Goal: Information Seeking & Learning: Learn about a topic

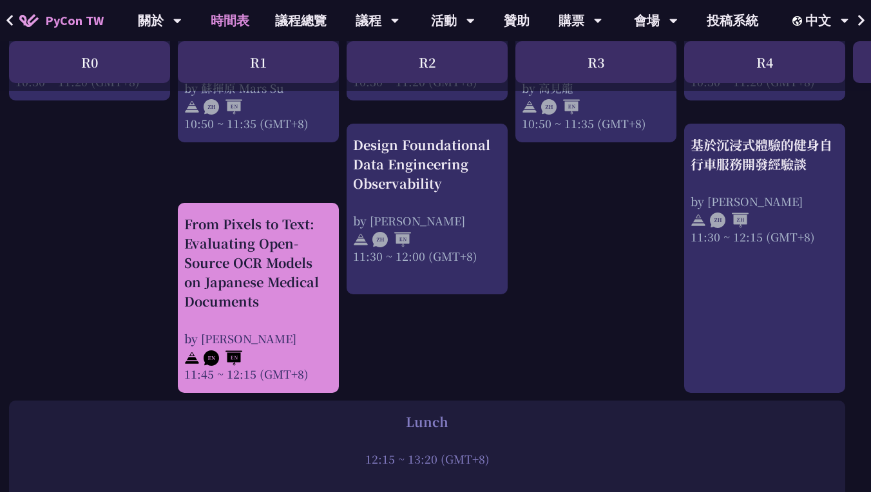
click at [245, 237] on div "From Pixels to Text: Evaluating Open-Source OCR Models on Japanese Medical Docu…" at bounding box center [258, 262] width 148 height 97
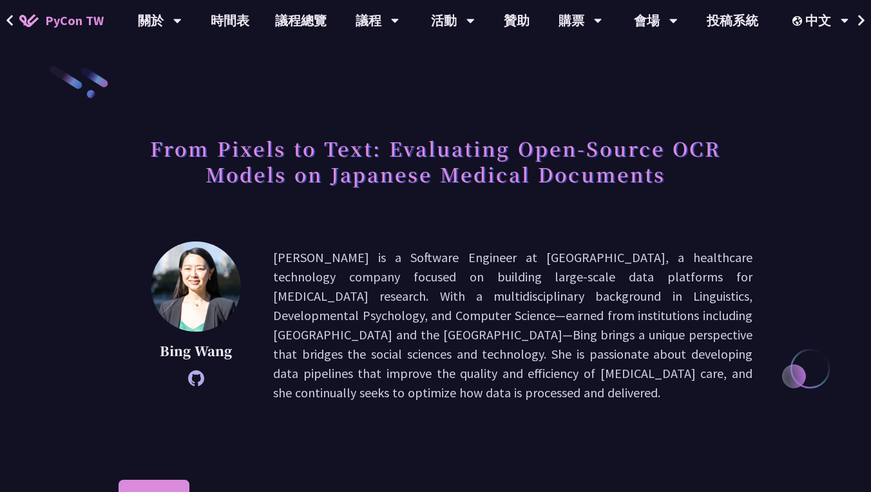
click at [357, 140] on h1 "From Pixels to Text: Evaluating Open-Source OCR Models on Japanese Medical Docu…" at bounding box center [435, 161] width 634 height 64
click at [357, 141] on h1 "From Pixels to Text: Evaluating Open-Source OCR Models on Japanese Medical Docu…" at bounding box center [435, 161] width 634 height 64
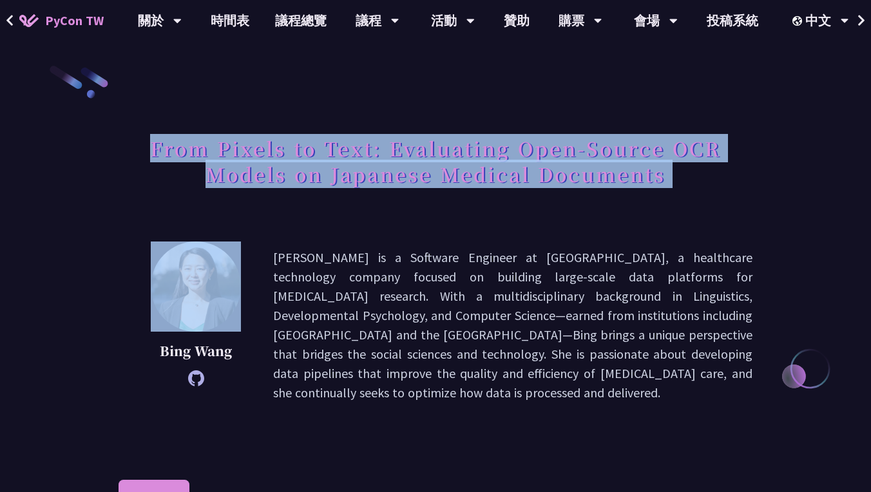
click at [357, 141] on h1 "From Pixels to Text: Evaluating Open-Source OCR Models on Japanese Medical Docu…" at bounding box center [435, 161] width 634 height 64
copy div "From Pixels to Text: Evaluating Open-Source OCR Models on Japanese Medical Docu…"
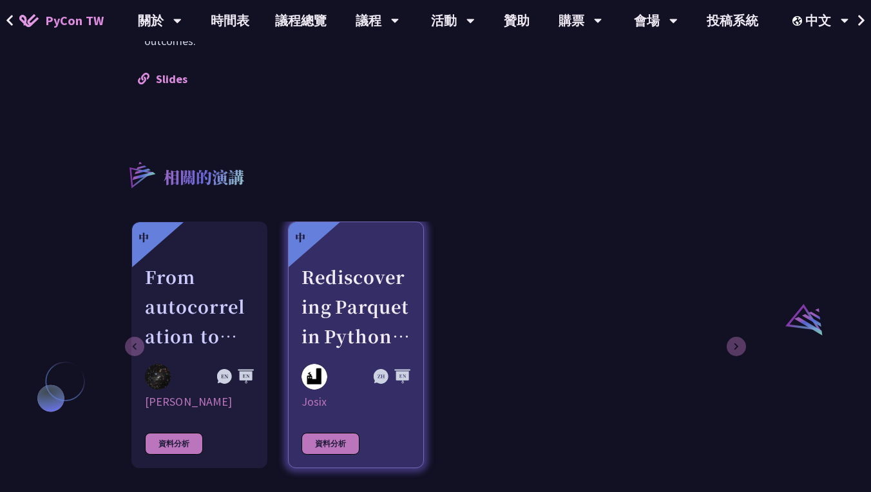
scroll to position [621, 0]
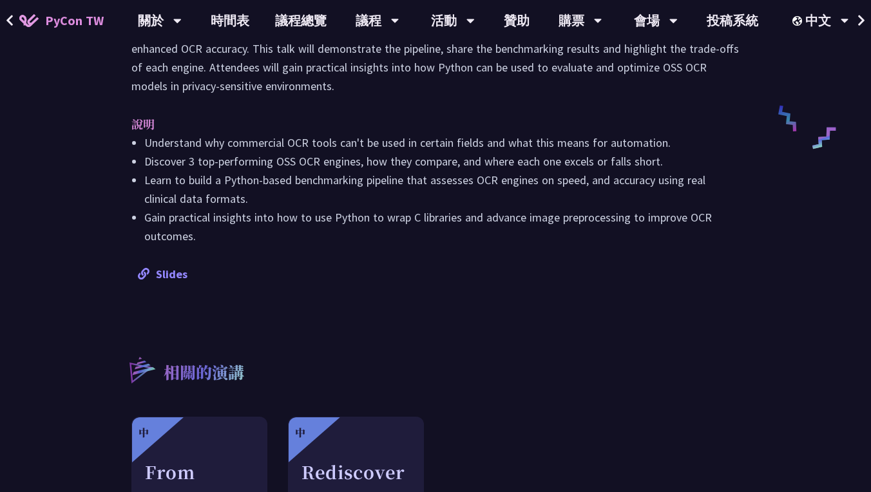
click at [162, 267] on link "Slides" at bounding box center [163, 274] width 50 height 15
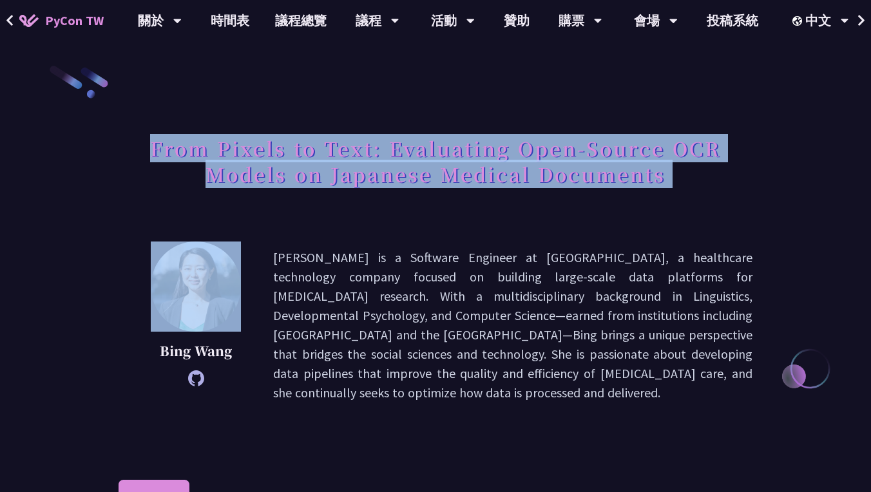
scroll to position [-17, 0]
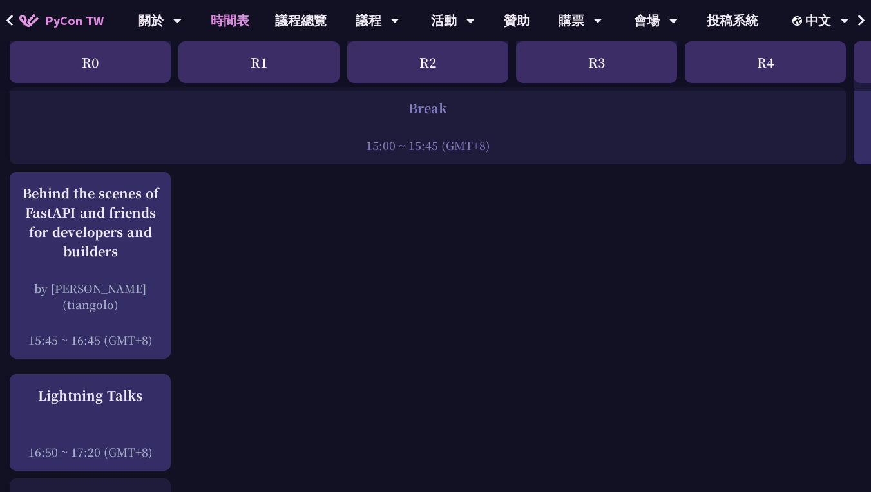
scroll to position [1669, 3]
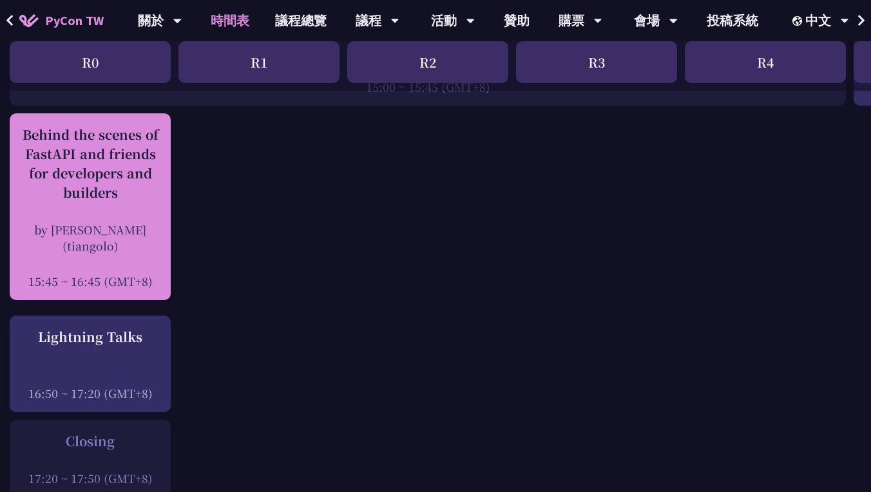
click at [97, 173] on div "Behind the scenes of FastAPI and friends for developers and builders" at bounding box center [90, 163] width 148 height 77
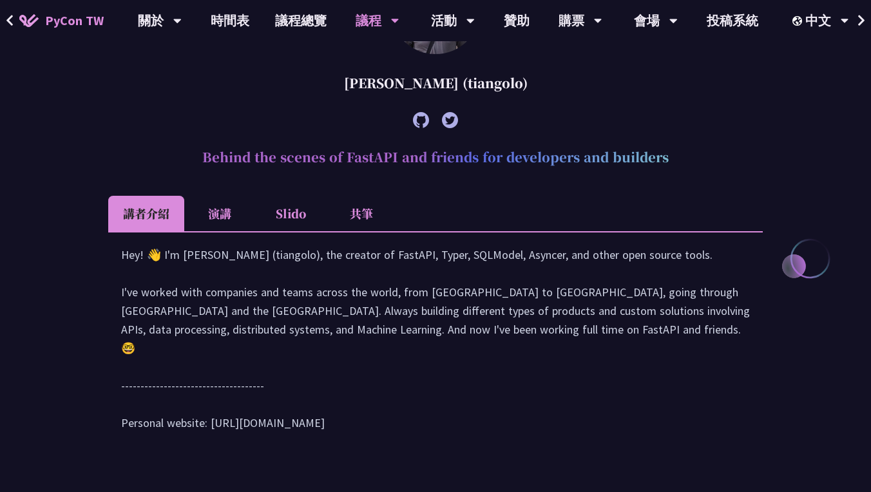
scroll to position [373, 0]
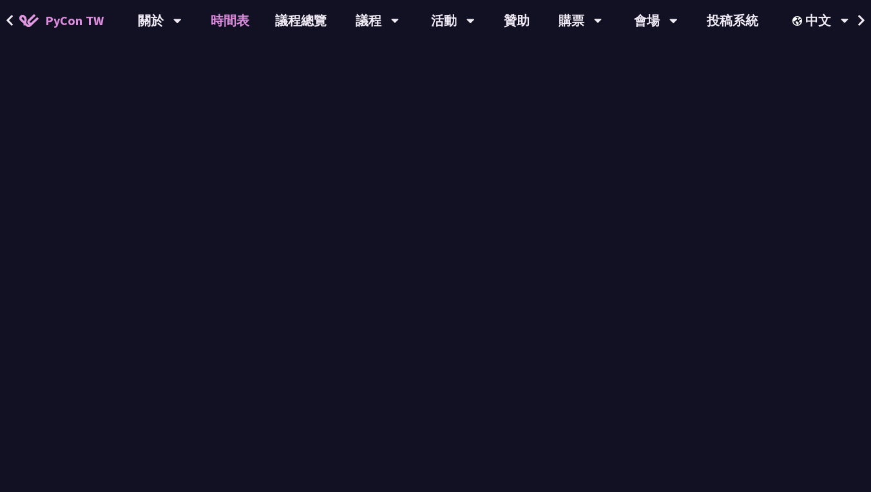
scroll to position [1656, 0]
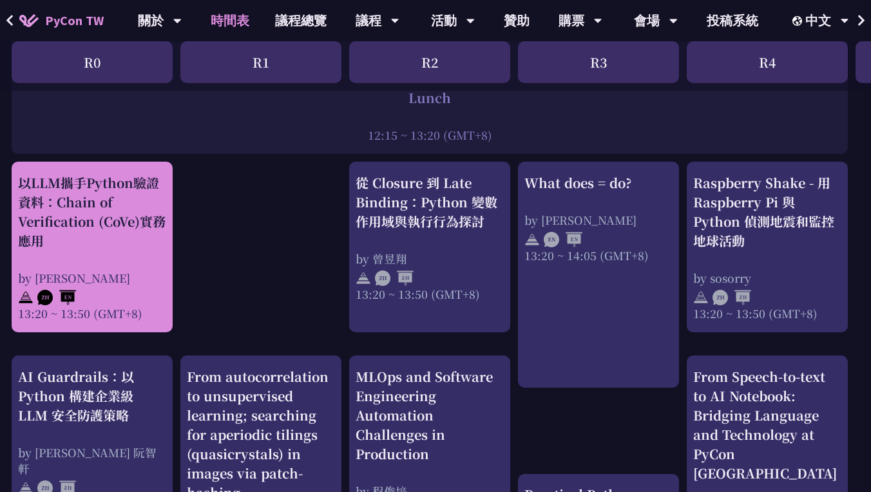
click at [35, 181] on div "以LLM攜手Python驗證資料：Chain of Verification (CoVe)實務應用" at bounding box center [92, 211] width 148 height 77
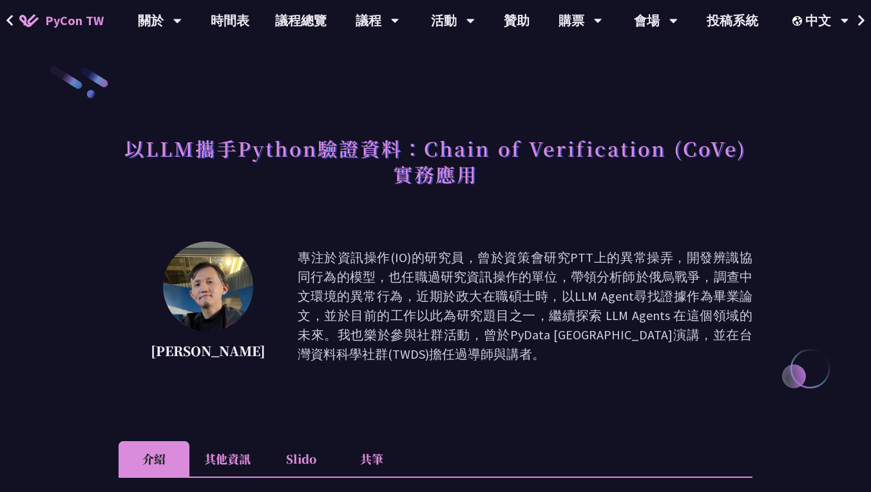
click at [395, 154] on h1 "以LLM攜手Python驗證資料：Chain of Verification (CoVe)實務應用" at bounding box center [435, 161] width 634 height 64
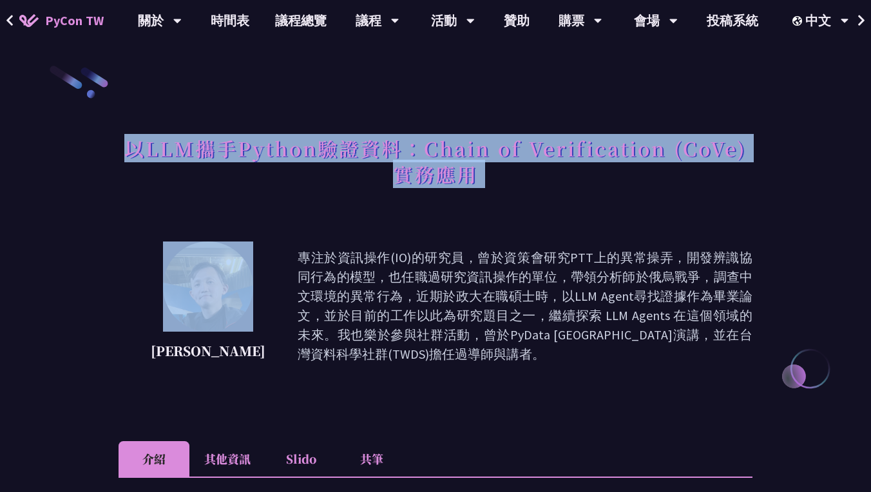
click at [395, 154] on h1 "以LLM攜手Python驗證資料：Chain of Verification (CoVe)實務應用" at bounding box center [435, 161] width 634 height 64
copy div "以LLM攜手Python驗證資料：Chain of Verification (CoVe)實務應用"
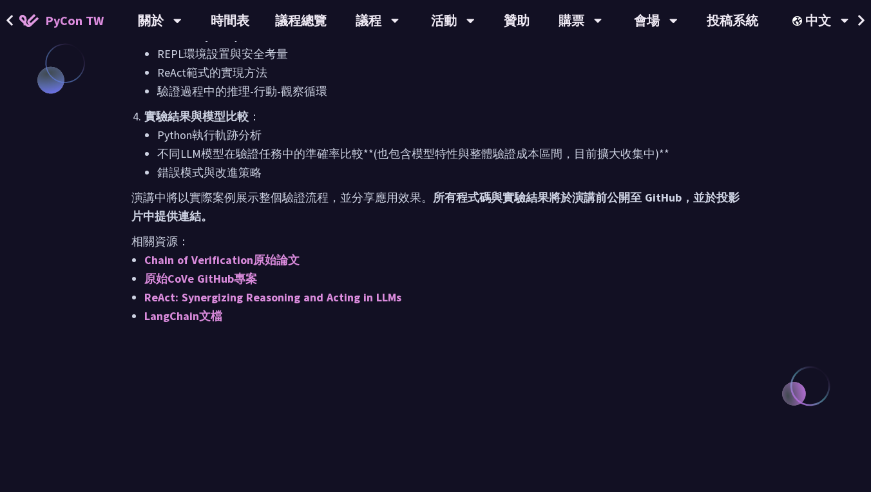
scroll to position [1135, 0]
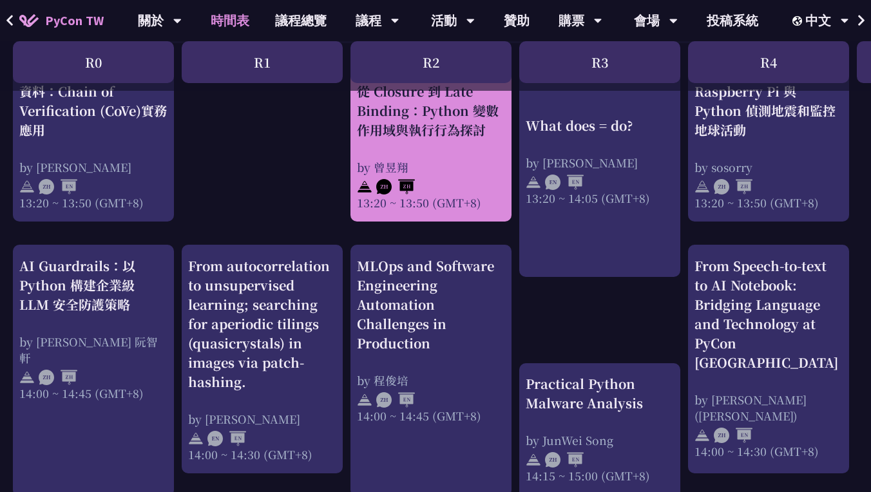
scroll to position [1178, 0]
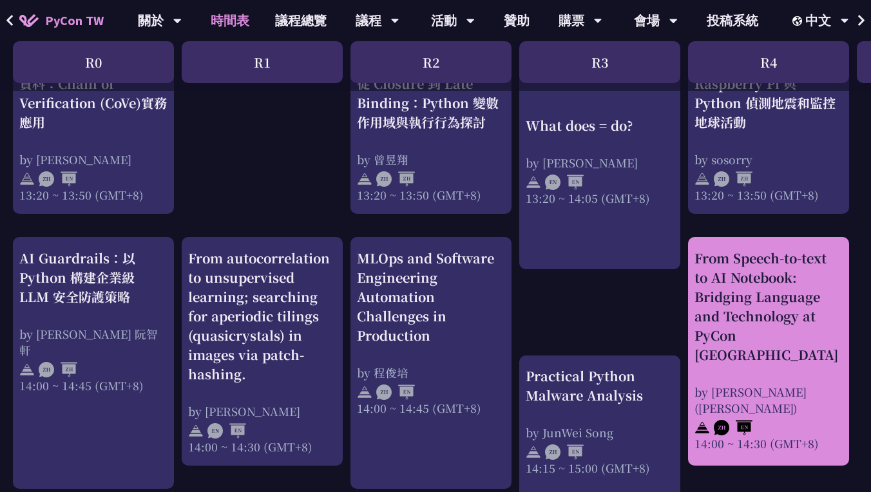
click at [732, 317] on div "From Speech-to-text to AI Notebook: Bridging Language and Technology at PyCon […" at bounding box center [768, 307] width 148 height 116
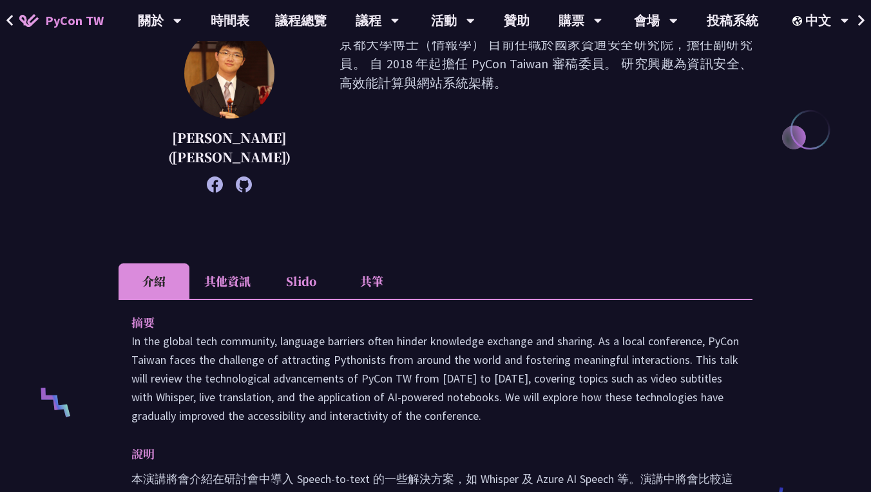
scroll to position [336, 0]
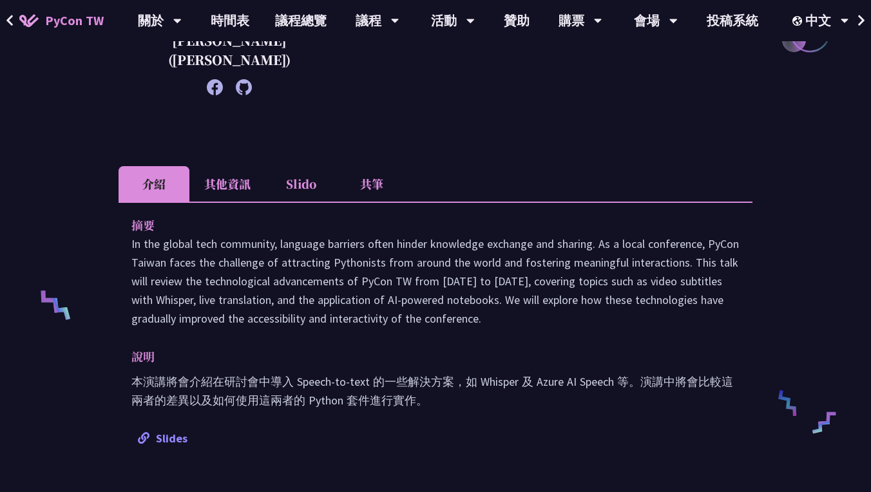
click at [159, 431] on link "Slides" at bounding box center [163, 438] width 50 height 15
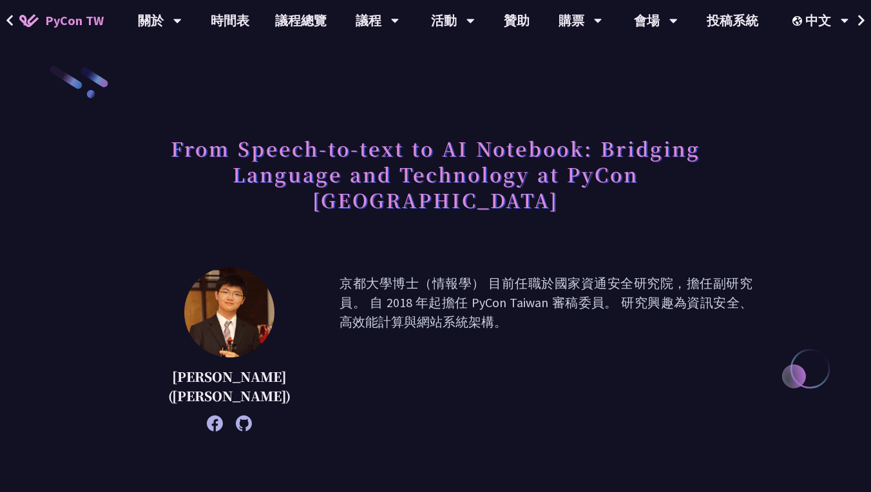
scroll to position [0, 0]
click at [232, 149] on h1 "From Speech-to-text to AI Notebook: Bridging Language and Technology at PyCon […" at bounding box center [435, 174] width 634 height 90
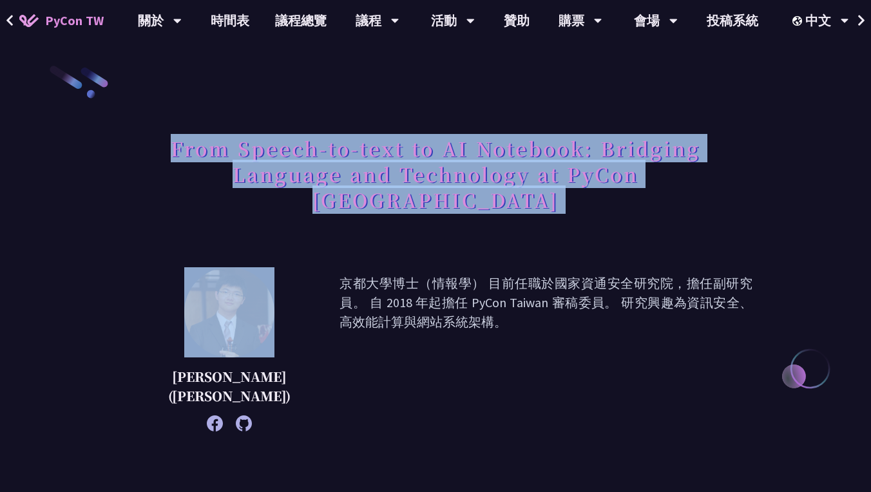
click at [232, 149] on h1 "From Speech-to-text to AI Notebook: Bridging Language and Technology at PyCon […" at bounding box center [435, 174] width 634 height 90
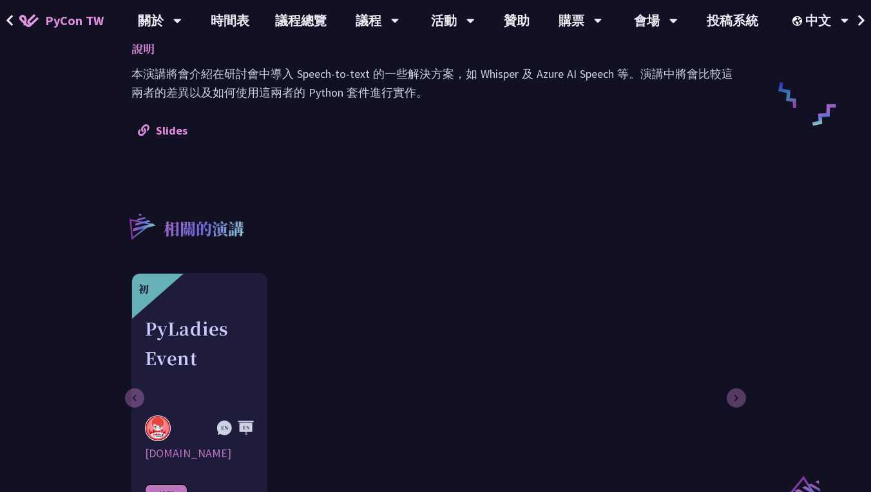
scroll to position [509, 0]
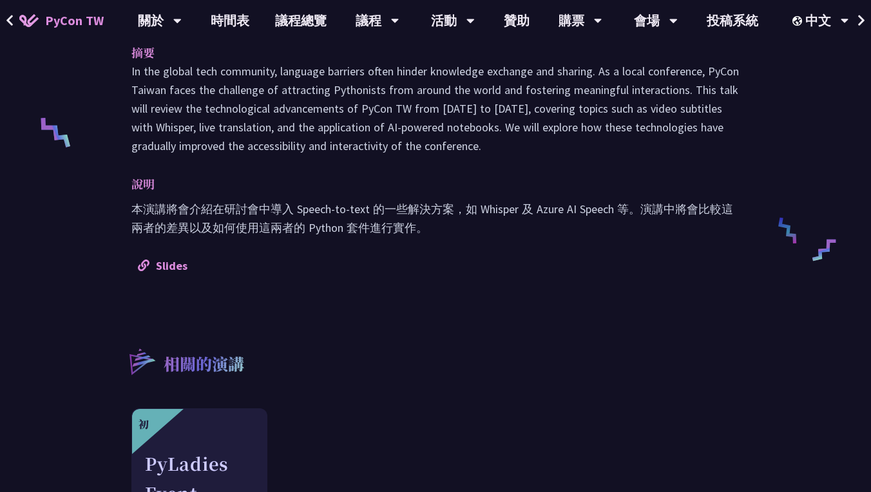
click at [169, 250] on div "摘要 In the global tech community, language barriers often hinder knowledge excha…" at bounding box center [435, 158] width 634 height 259
click at [170, 258] on link "Slides" at bounding box center [163, 265] width 50 height 15
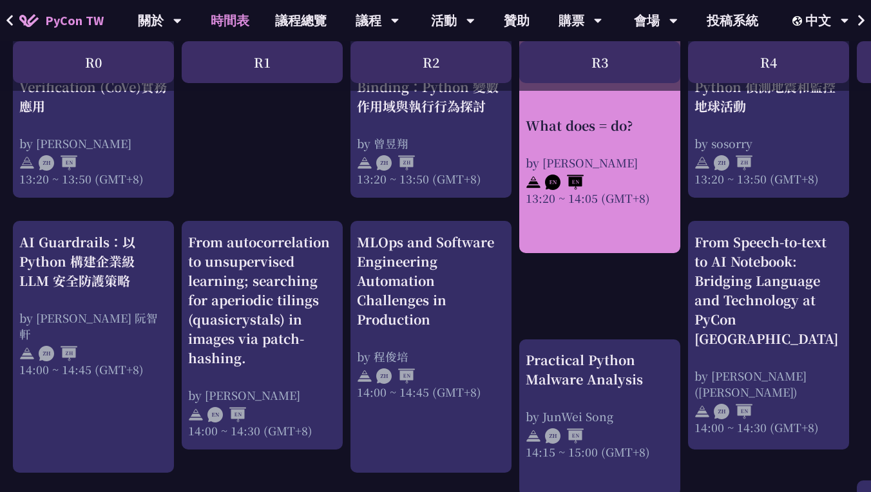
scroll to position [1234, 1]
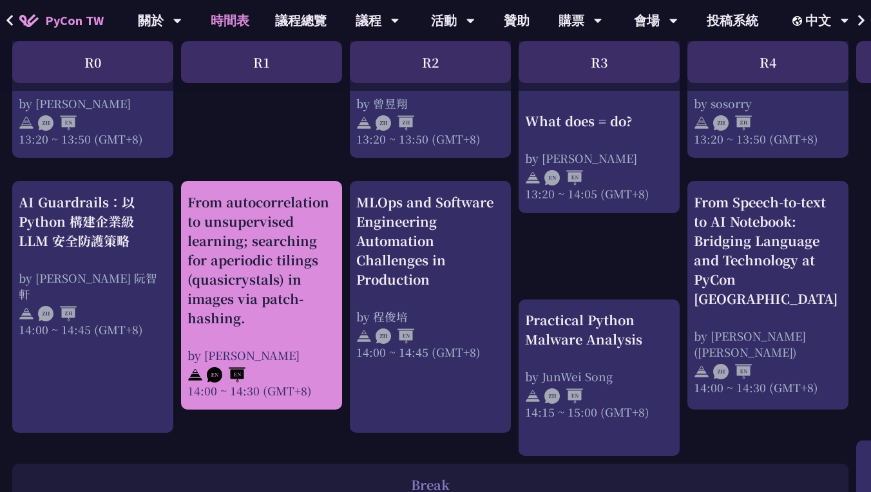
click at [237, 241] on div "From autocorrelation to unsupervised learning; searching for aperiodic tilings …" at bounding box center [261, 260] width 148 height 135
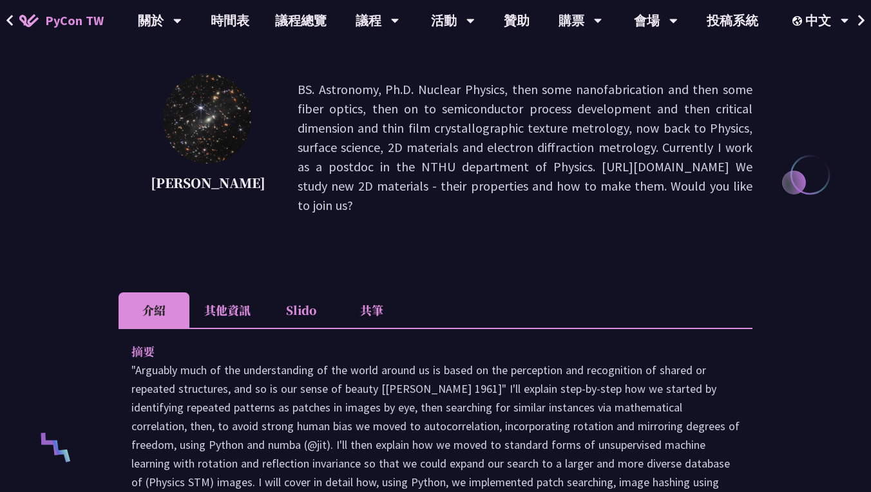
scroll to position [438, 0]
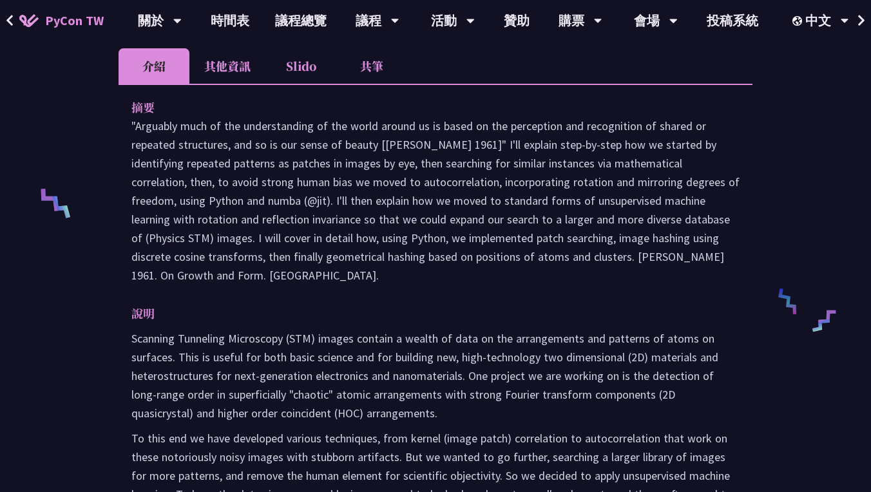
drag, startPoint x: 128, startPoint y: 123, endPoint x: 264, endPoint y: 267, distance: 197.7
click at [264, 267] on div "摘要 說明 Scanning Tunneling Microscopy (STM) images contain a wealth of data on th…" at bounding box center [435, 378] width 634 height 589
copy p ""Arguably much of the understanding of the world around us is based on the perc…"
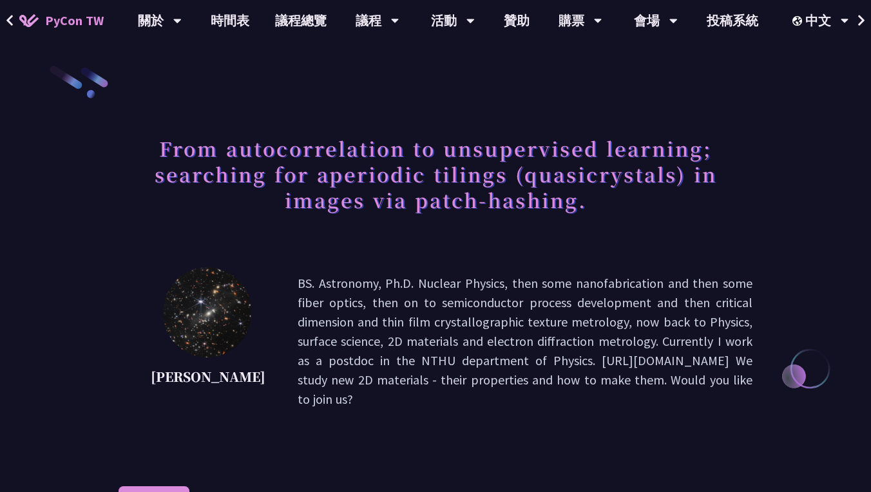
scroll to position [0, 0]
click at [287, 158] on h1 "From autocorrelation to unsupervised learning; searching for aperiodic tilings …" at bounding box center [435, 174] width 634 height 90
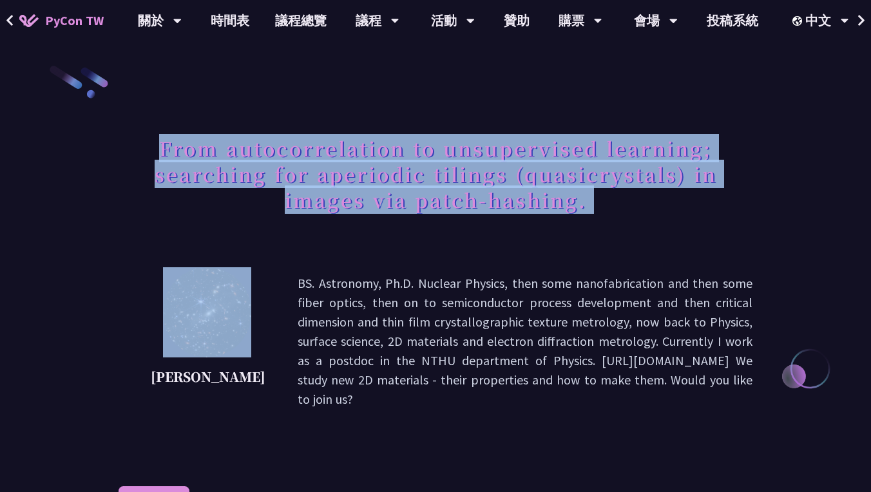
click at [287, 158] on h1 "From autocorrelation to unsupervised learning; searching for aperiodic tilings …" at bounding box center [435, 174] width 634 height 90
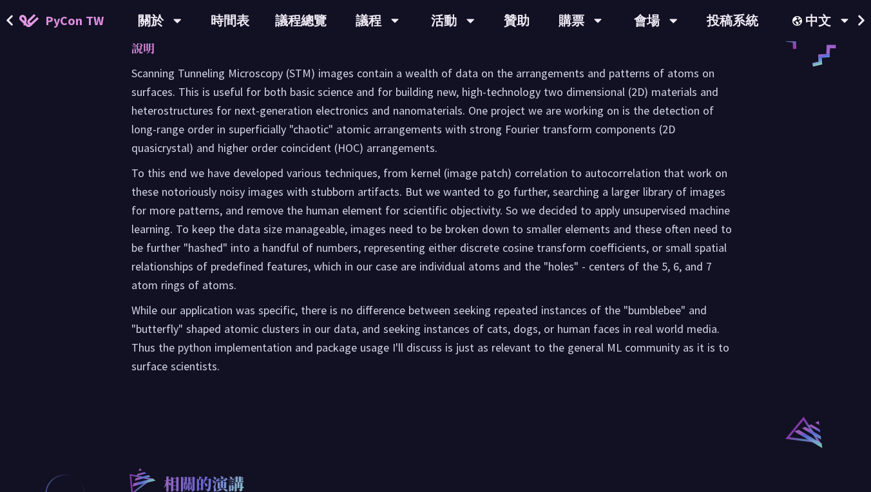
scroll to position [717, 0]
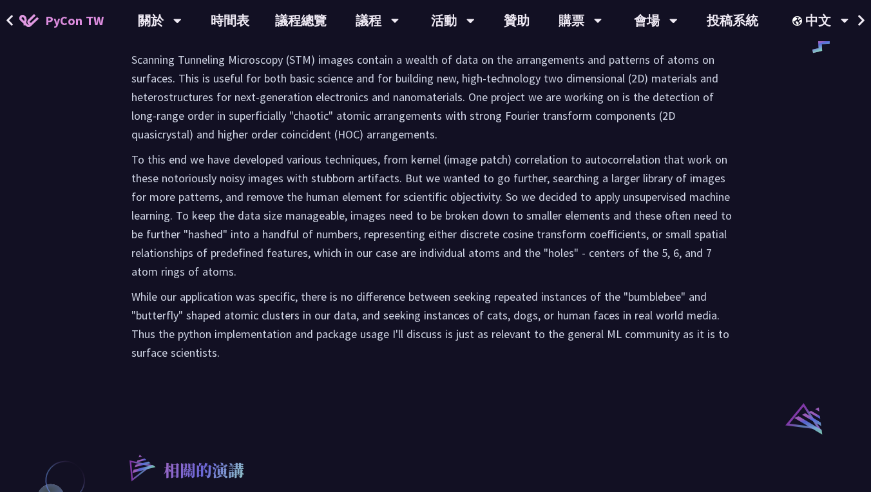
click at [219, 362] on div "摘要 說明 Scanning Tunneling Microscopy (STM) images contain a wealth of data on th…" at bounding box center [435, 99] width 634 height 589
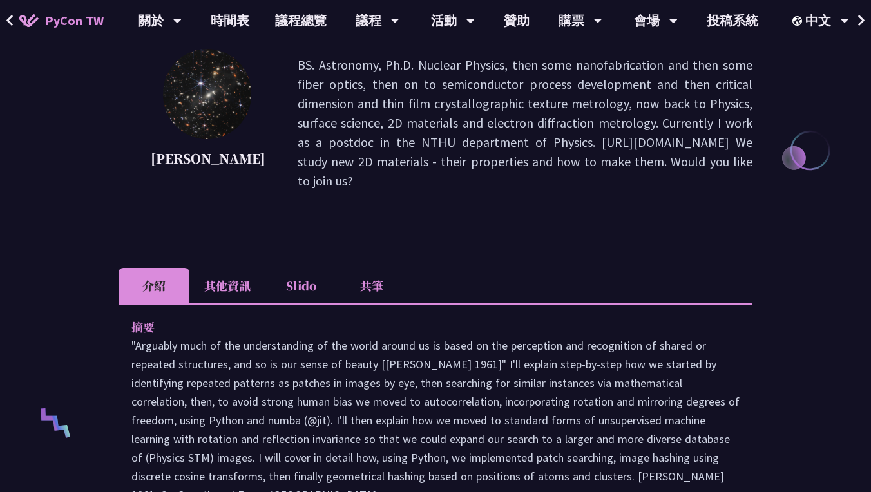
scroll to position [411, 0]
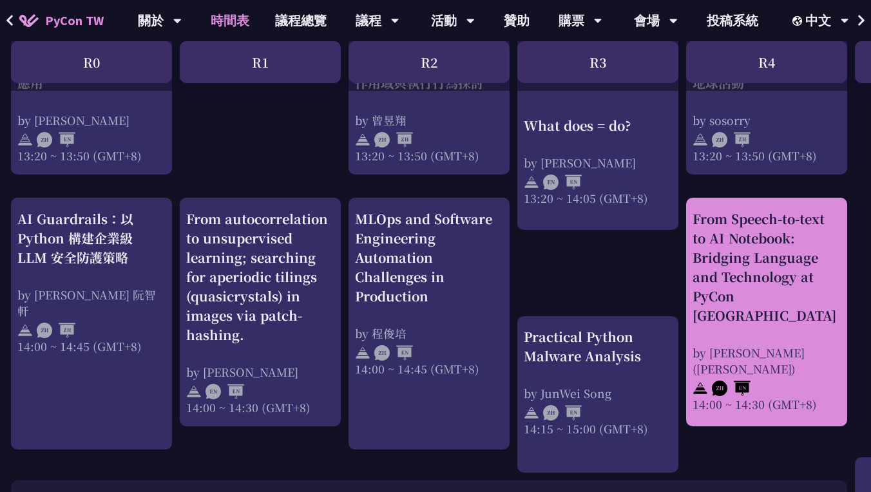
scroll to position [1222, 2]
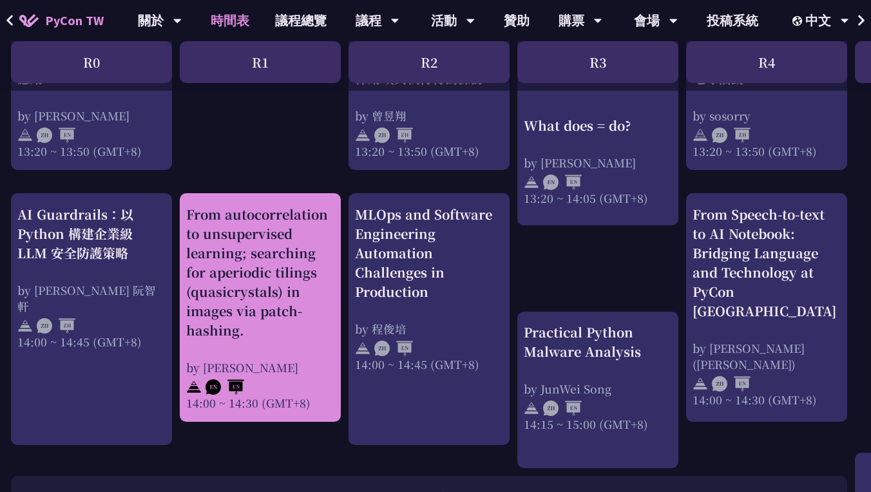
click at [245, 224] on div "From autocorrelation to unsupervised learning; searching for aperiodic tilings …" at bounding box center [260, 272] width 148 height 135
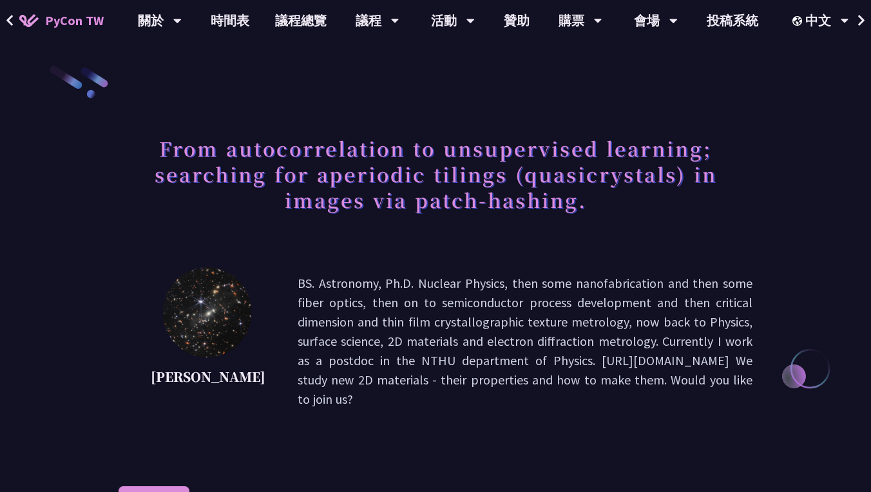
click at [182, 153] on h1 "From autocorrelation to unsupervised learning; searching for aperiodic tilings …" at bounding box center [435, 174] width 634 height 90
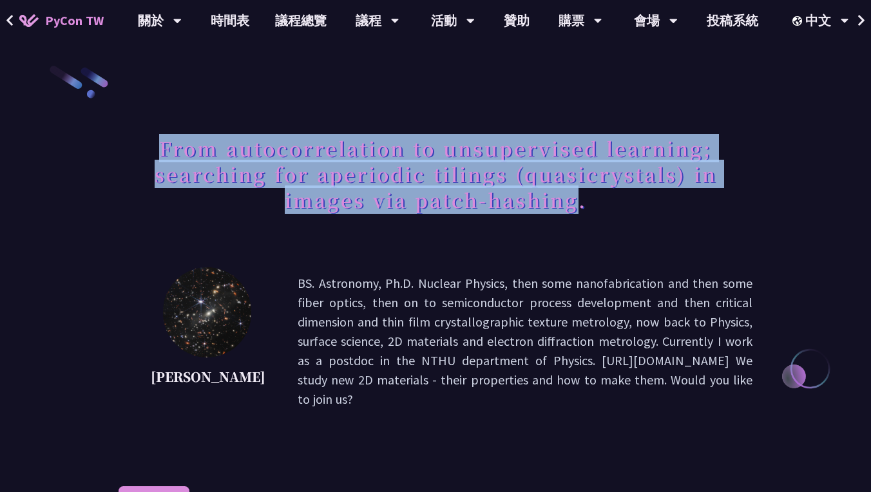
drag, startPoint x: 182, startPoint y: 153, endPoint x: 567, endPoint y: 200, distance: 388.0
click at [567, 200] on h1 "From autocorrelation to unsupervised learning; searching for aperiodic tilings …" at bounding box center [435, 174] width 634 height 90
copy h1 "From autocorrelation to unsupervised learning; searching for aperiodic tilings …"
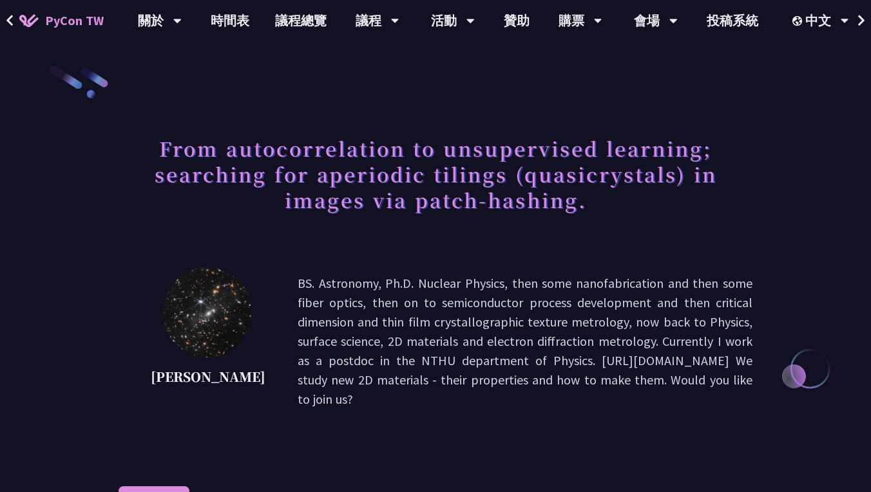
click at [581, 201] on h1 "From autocorrelation to unsupervised learning; searching for aperiodic tilings …" at bounding box center [435, 174] width 634 height 90
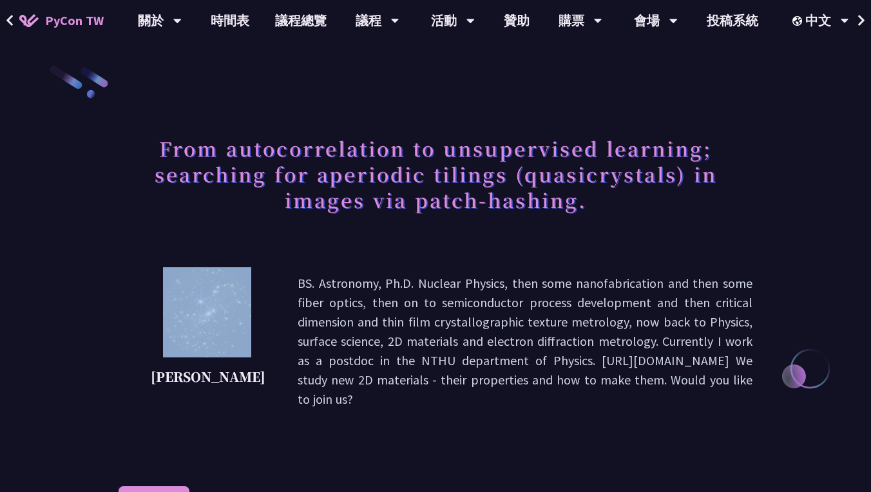
click at [581, 201] on h1 "From autocorrelation to unsupervised learning; searching for aperiodic tilings …" at bounding box center [435, 174] width 634 height 90
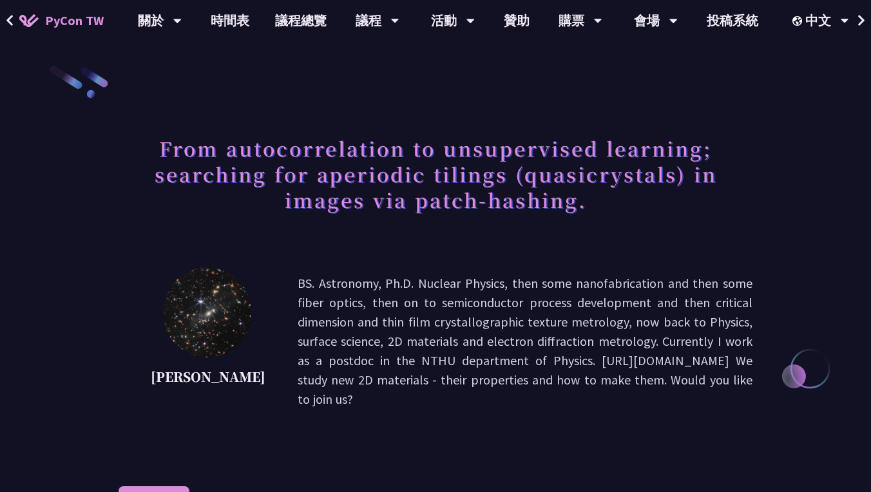
click at [502, 199] on h1 "From autocorrelation to unsupervised learning; searching for aperiodic tilings …" at bounding box center [435, 174] width 634 height 90
click at [502, 198] on h1 "From autocorrelation to unsupervised learning; searching for aperiodic tilings …" at bounding box center [435, 174] width 634 height 90
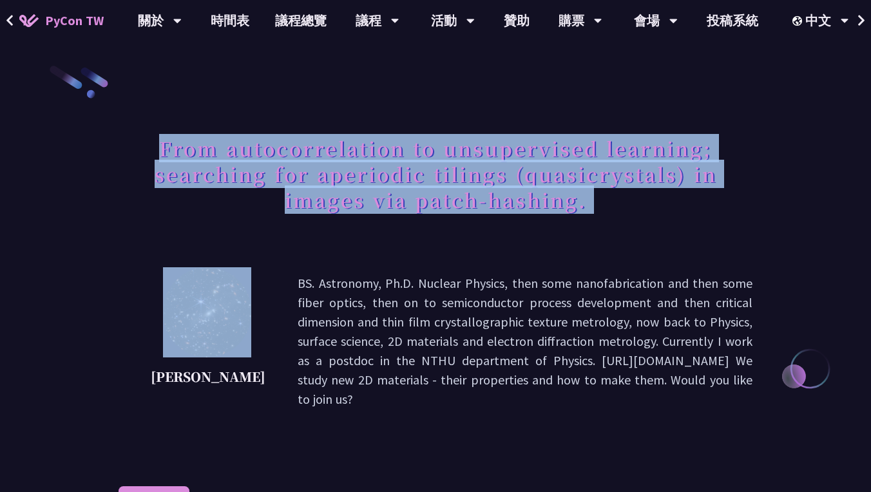
click at [502, 198] on h1 "From autocorrelation to unsupervised learning; searching for aperiodic tilings …" at bounding box center [435, 174] width 634 height 90
copy div "From autocorrelation to unsupervised learning; searching for aperiodic tilings …"
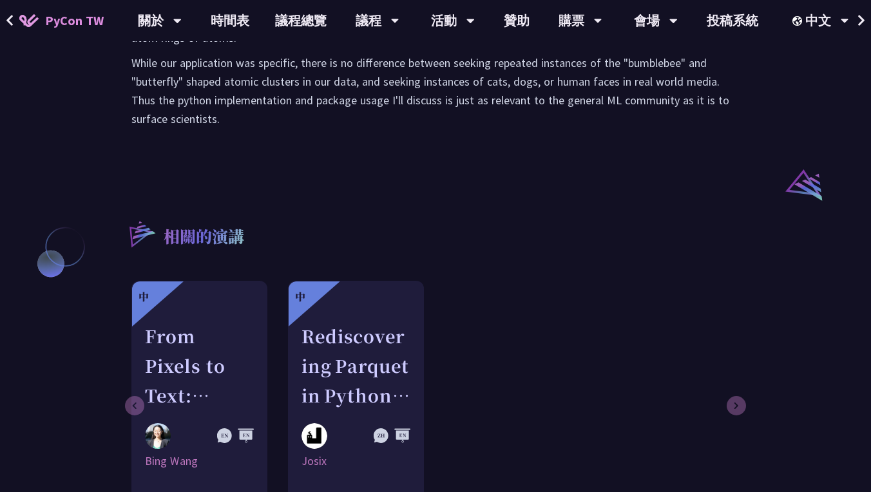
scroll to position [961, 0]
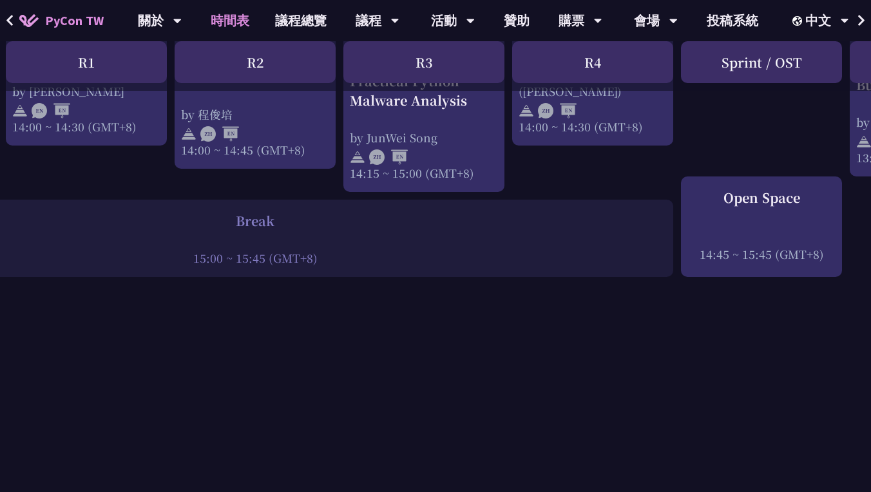
scroll to position [1498, 497]
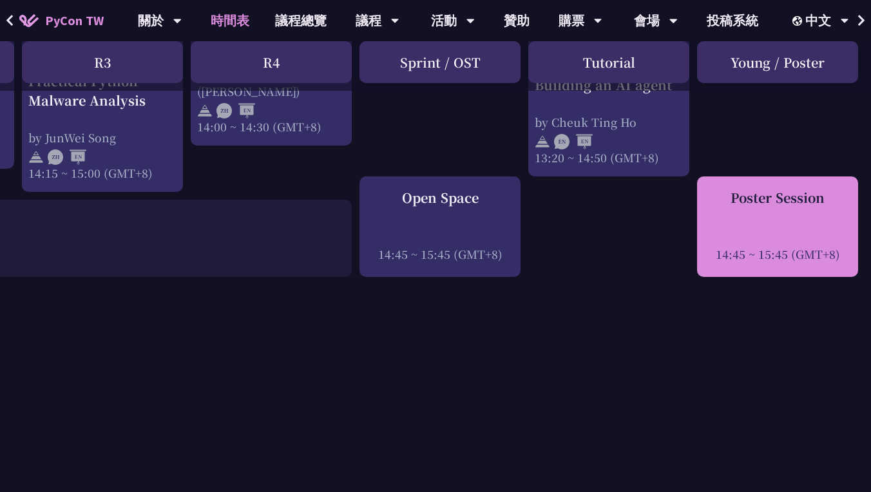
click at [744, 218] on div "Poster Session 14:45 ~ 15:45 (GMT+8)" at bounding box center [777, 225] width 148 height 74
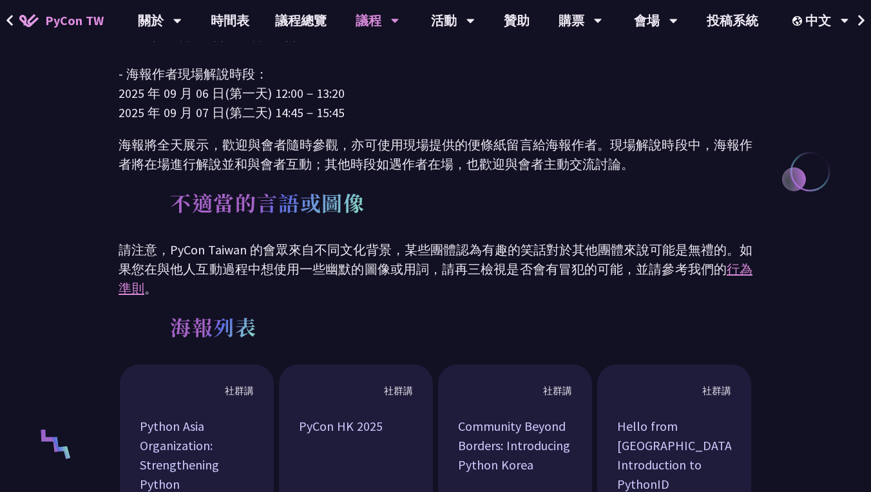
scroll to position [636, 0]
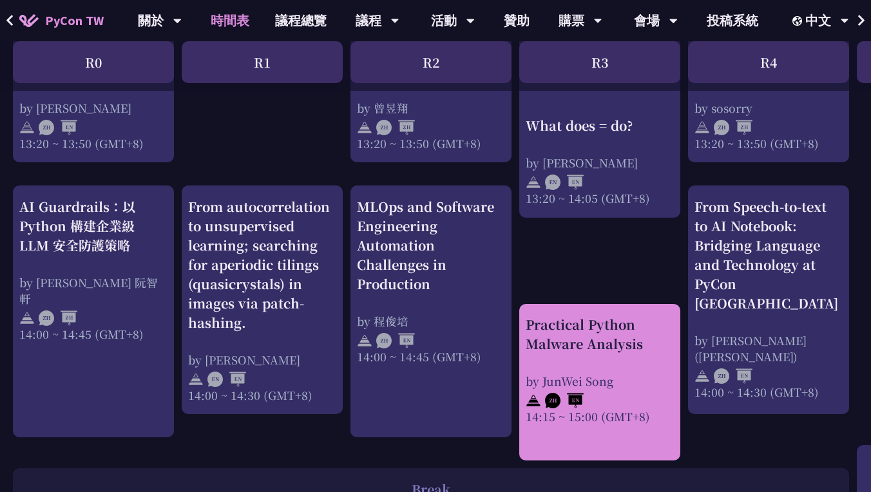
scroll to position [1229, 1]
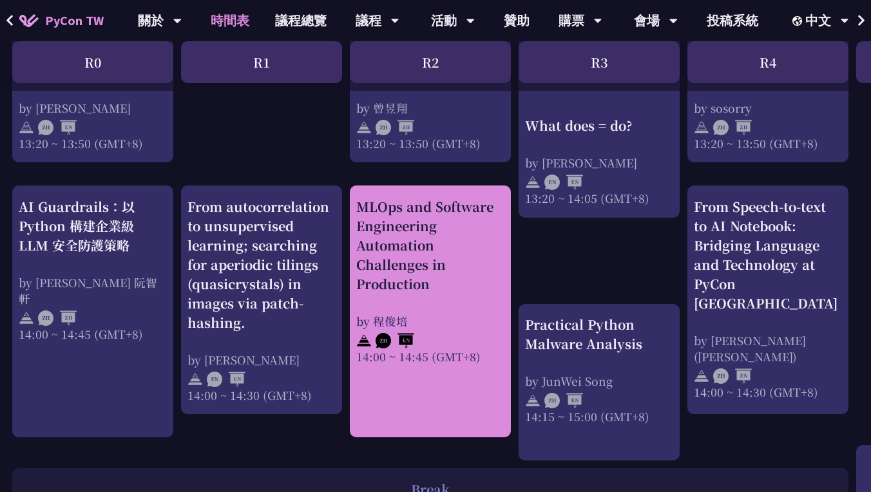
click at [439, 250] on div "MLOps and Software Engineering Automation Challenges in Production" at bounding box center [430, 245] width 148 height 97
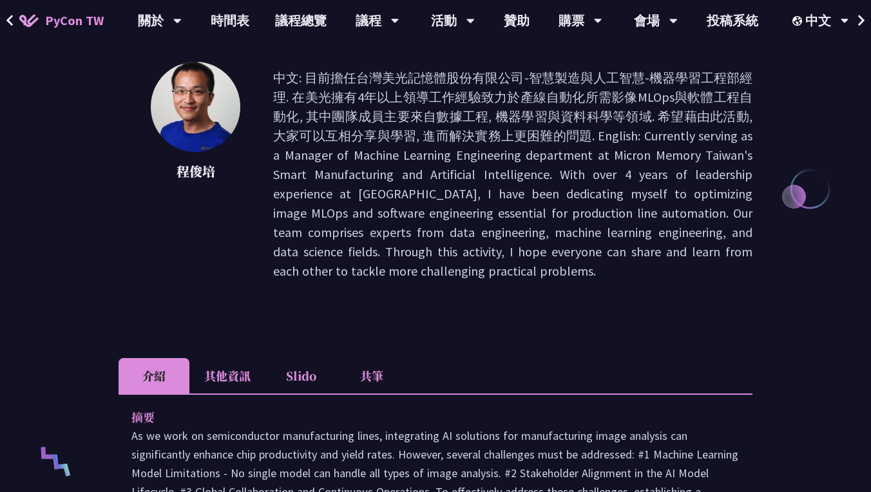
scroll to position [71, 0]
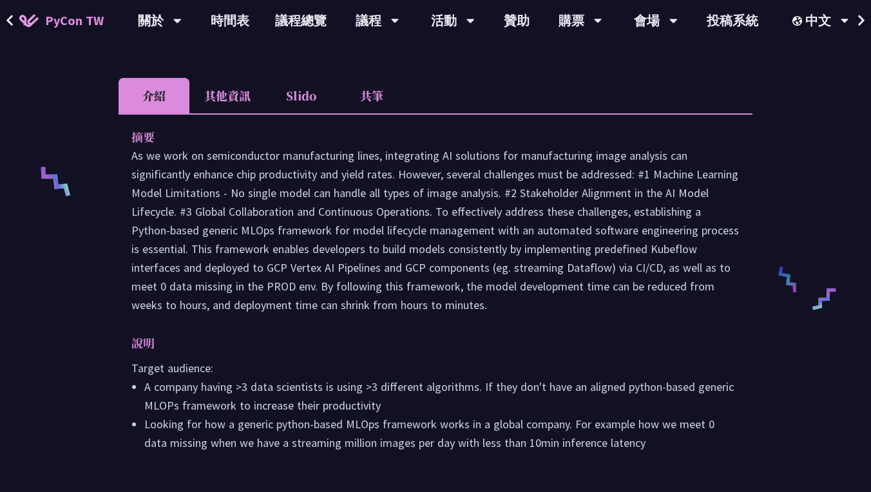
scroll to position [475, 0]
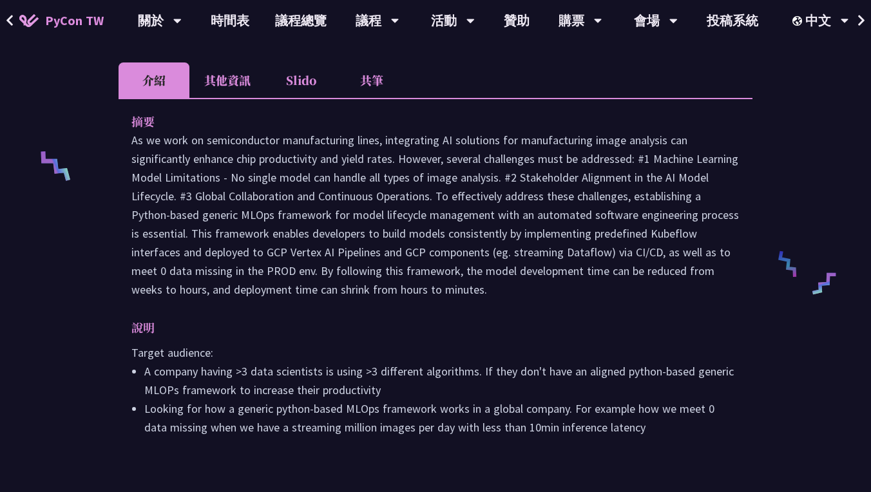
drag, startPoint x: 131, startPoint y: 140, endPoint x: 552, endPoint y: 310, distance: 454.2
click at [552, 310] on div "摘要 說明 Target audience: A company having >3 data scientists is using >3 differen…" at bounding box center [435, 283] width 634 height 371
click at [135, 142] on p at bounding box center [435, 215] width 608 height 168
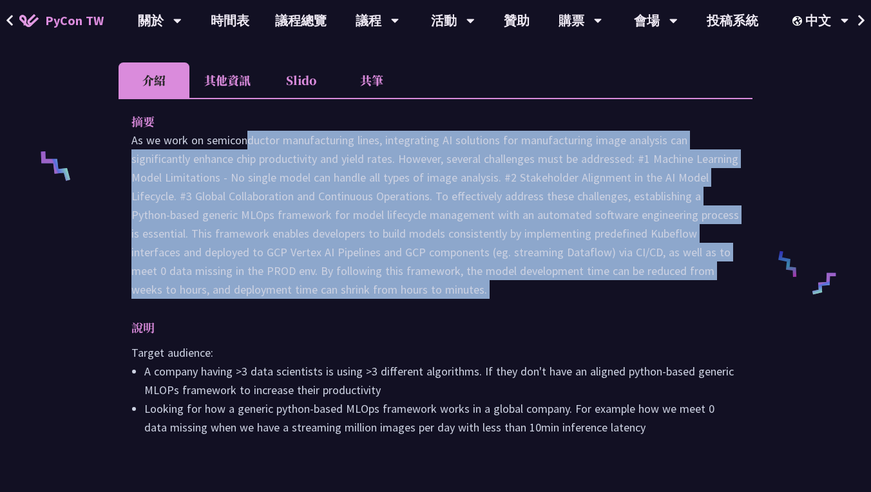
click at [135, 142] on p at bounding box center [435, 215] width 608 height 168
copy div "As we work on semiconductor manufacturing lines, integrating AI solutions for m…"
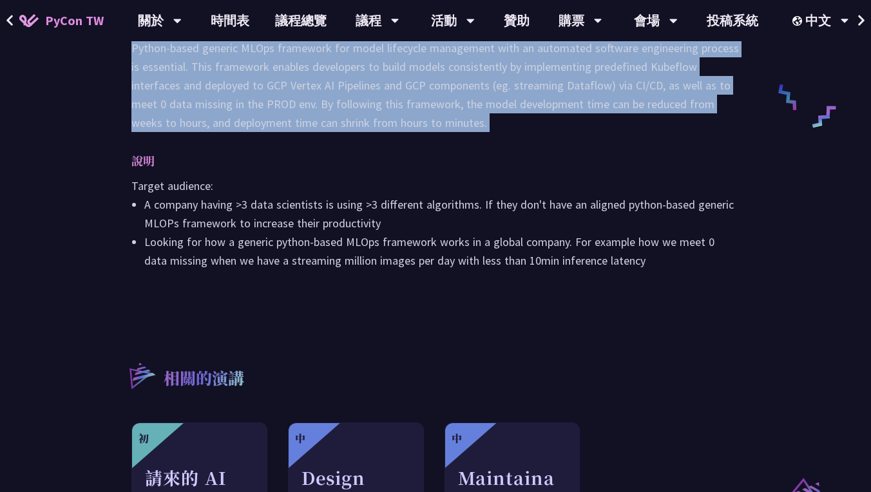
scroll to position [707, 0]
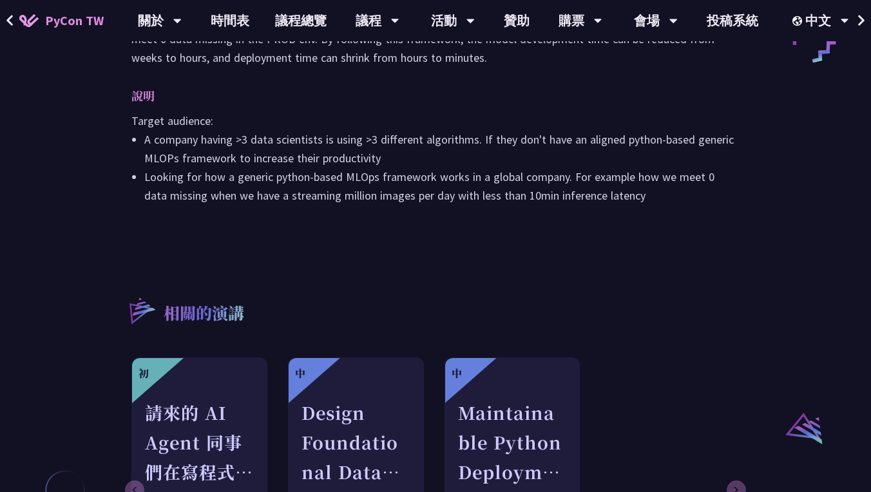
click at [408, 240] on div "MLOps and Software Engineering Automation Challenges in Production 程俊培 介紹 其他資訊 …" at bounding box center [435, 1] width 634 height 1288
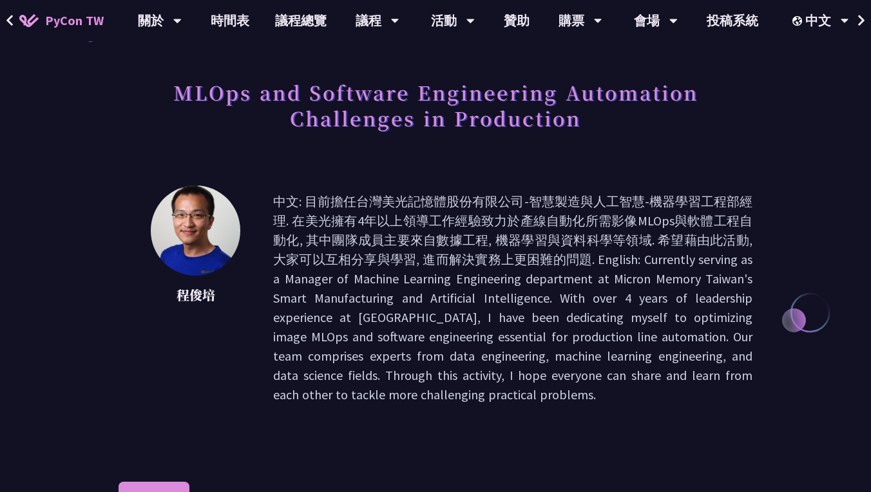
scroll to position [56, 0]
